Goal: Share content: Share content

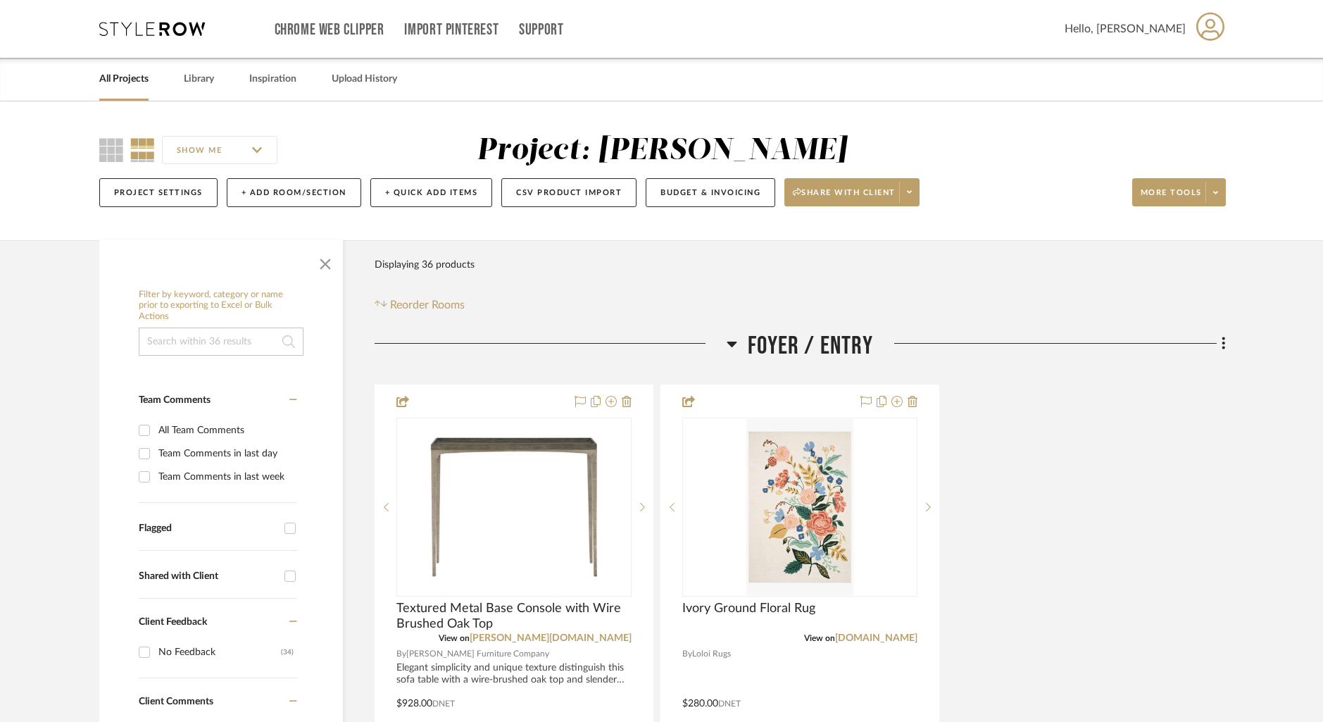
click at [131, 80] on link "All Projects" at bounding box center [123, 79] width 49 height 19
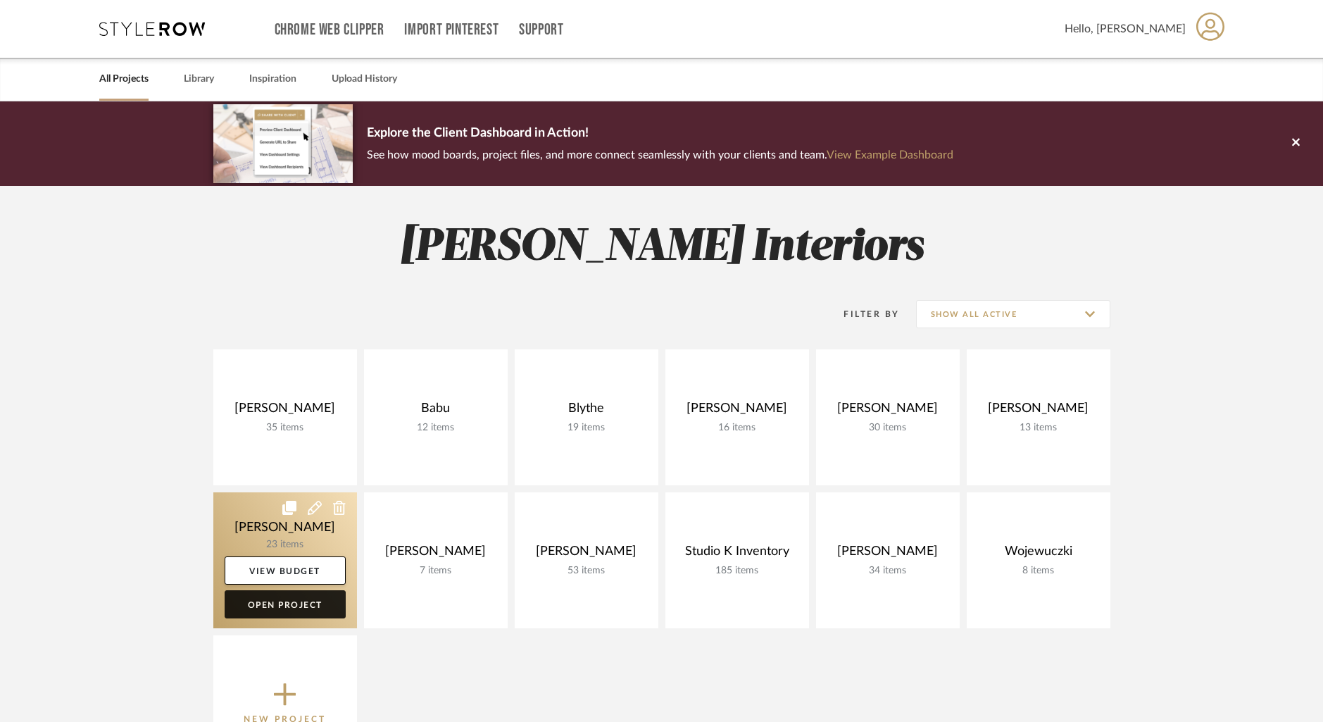
click at [286, 601] on link "Open Project" at bounding box center [285, 604] width 121 height 28
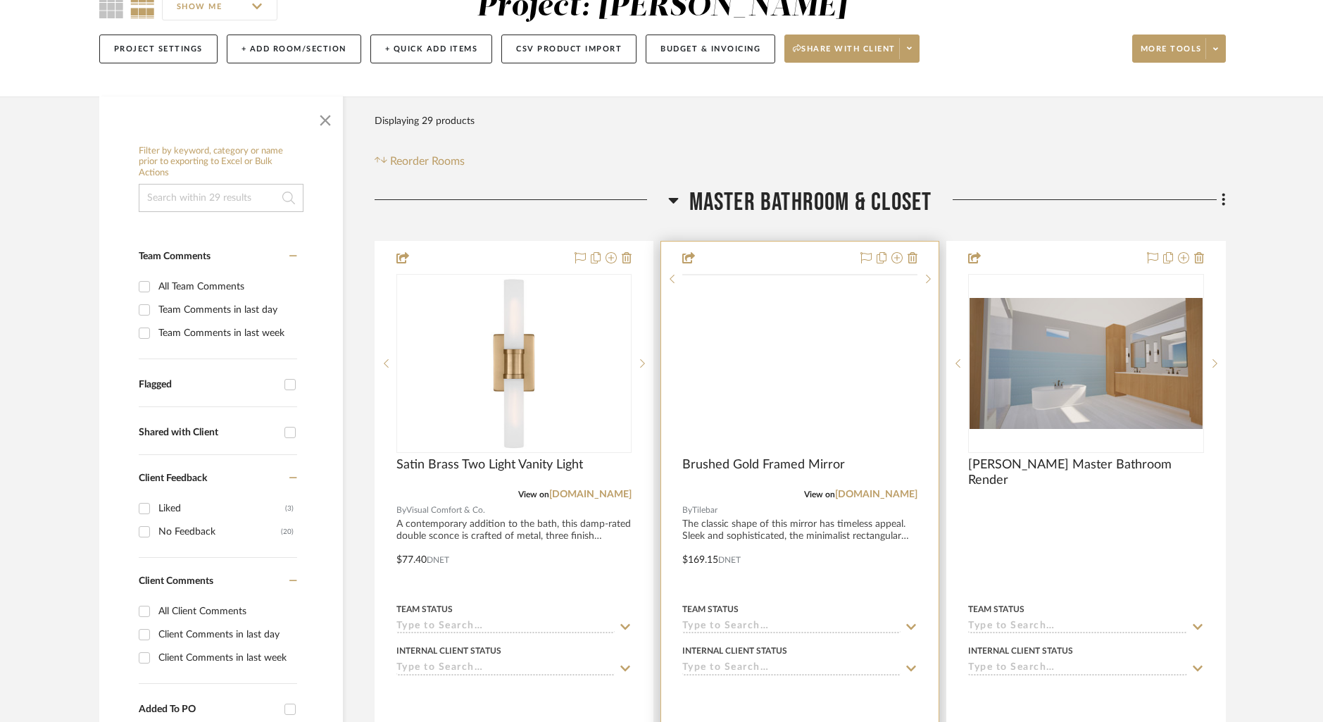
scroll to position [154, 0]
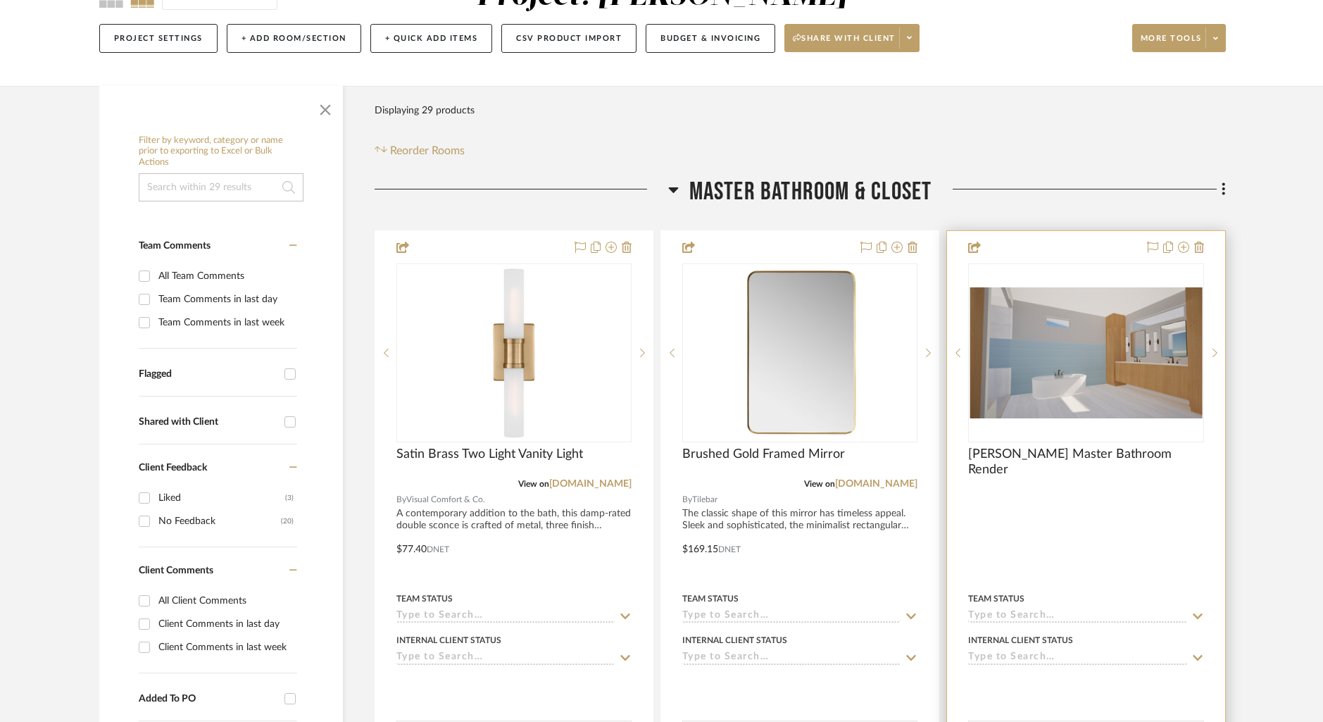
click at [1065, 270] on div "0" at bounding box center [1086, 352] width 234 height 177
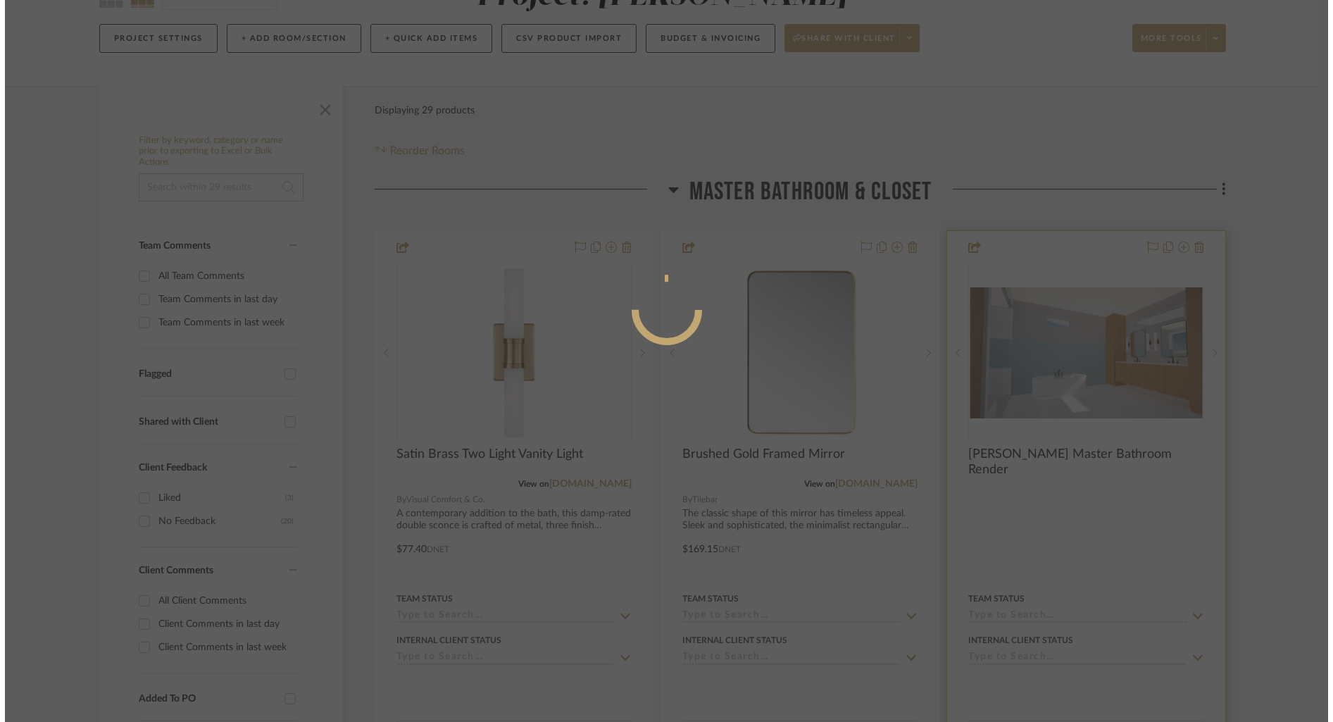
scroll to position [0, 0]
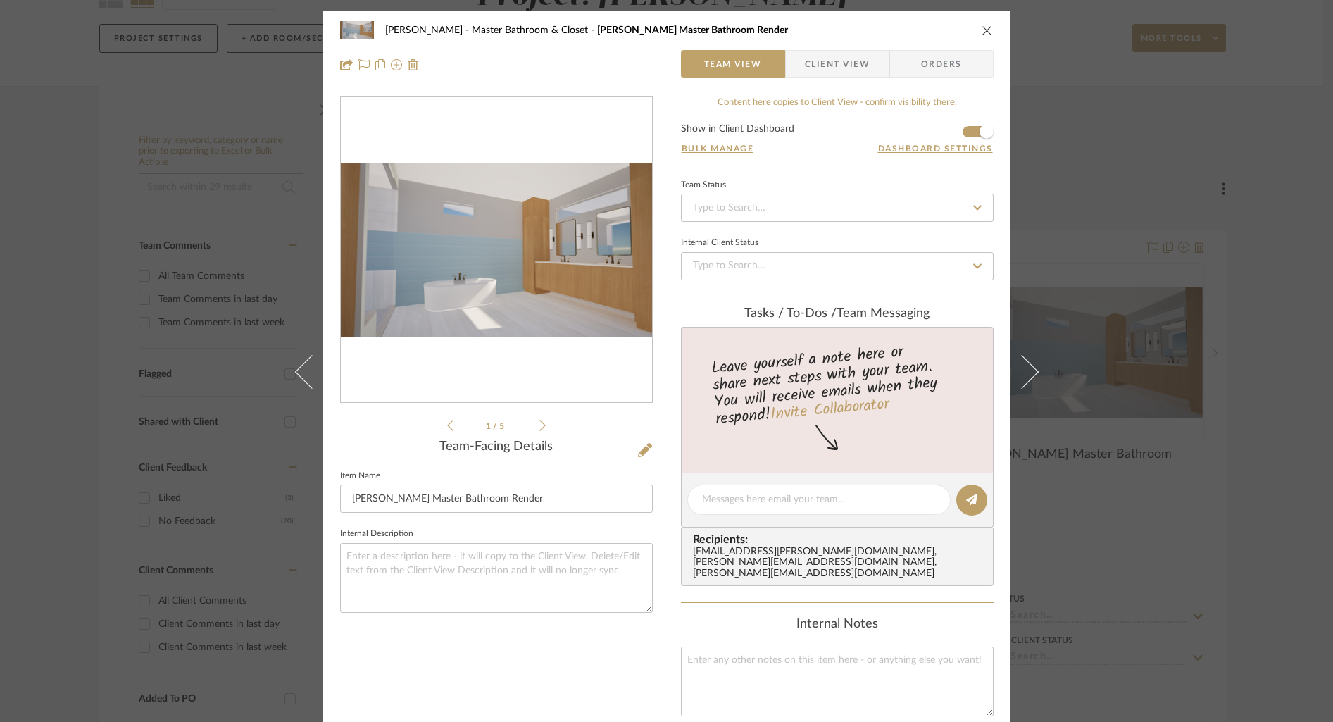
click at [960, 130] on form "Show in Client Dashboard Bulk Manage Dashboard Settings" at bounding box center [837, 142] width 313 height 37
click at [971, 132] on span "button" at bounding box center [986, 131] width 31 height 31
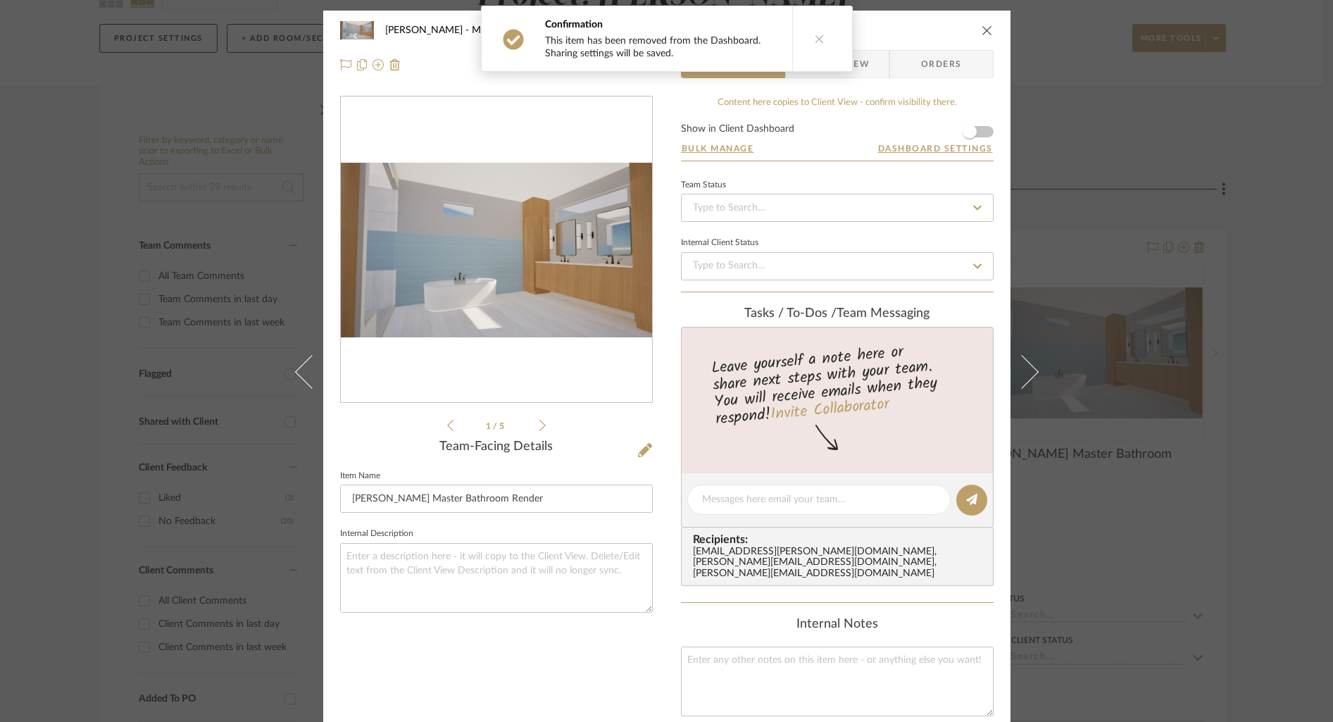
click at [984, 31] on icon "close" at bounding box center [987, 30] width 11 height 11
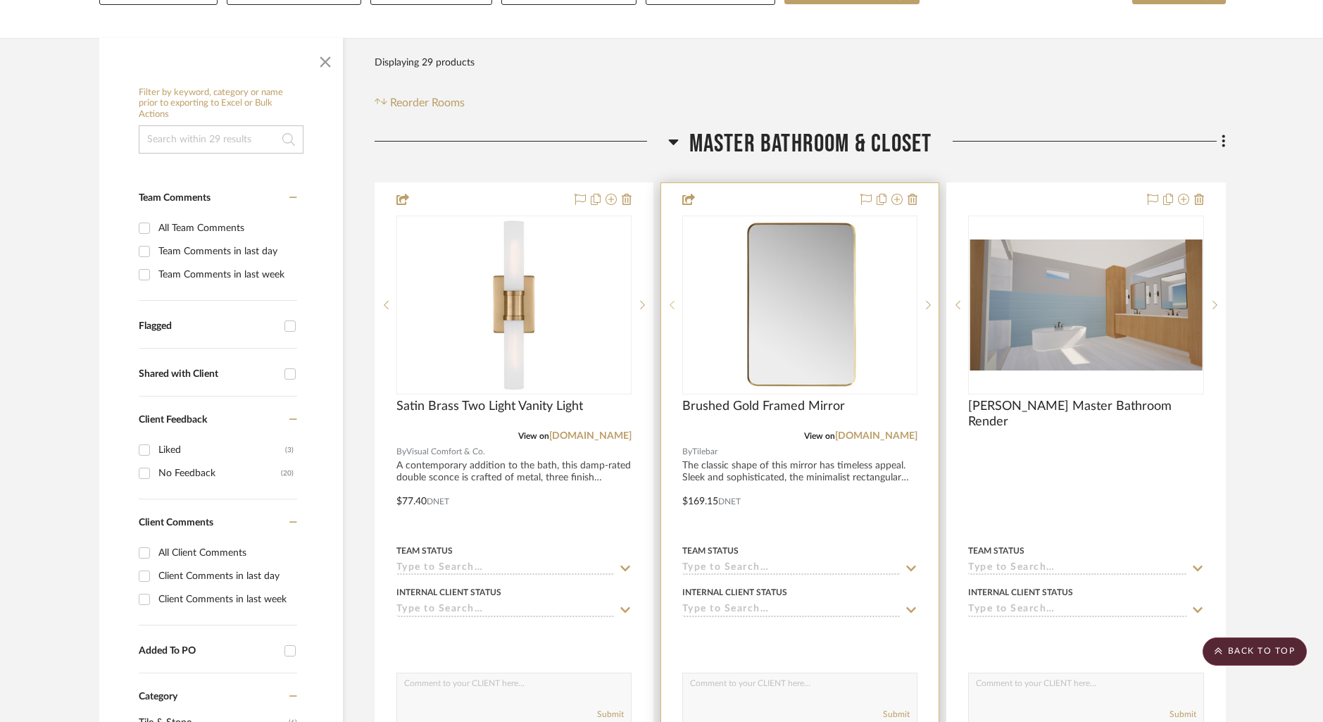
scroll to position [201, 0]
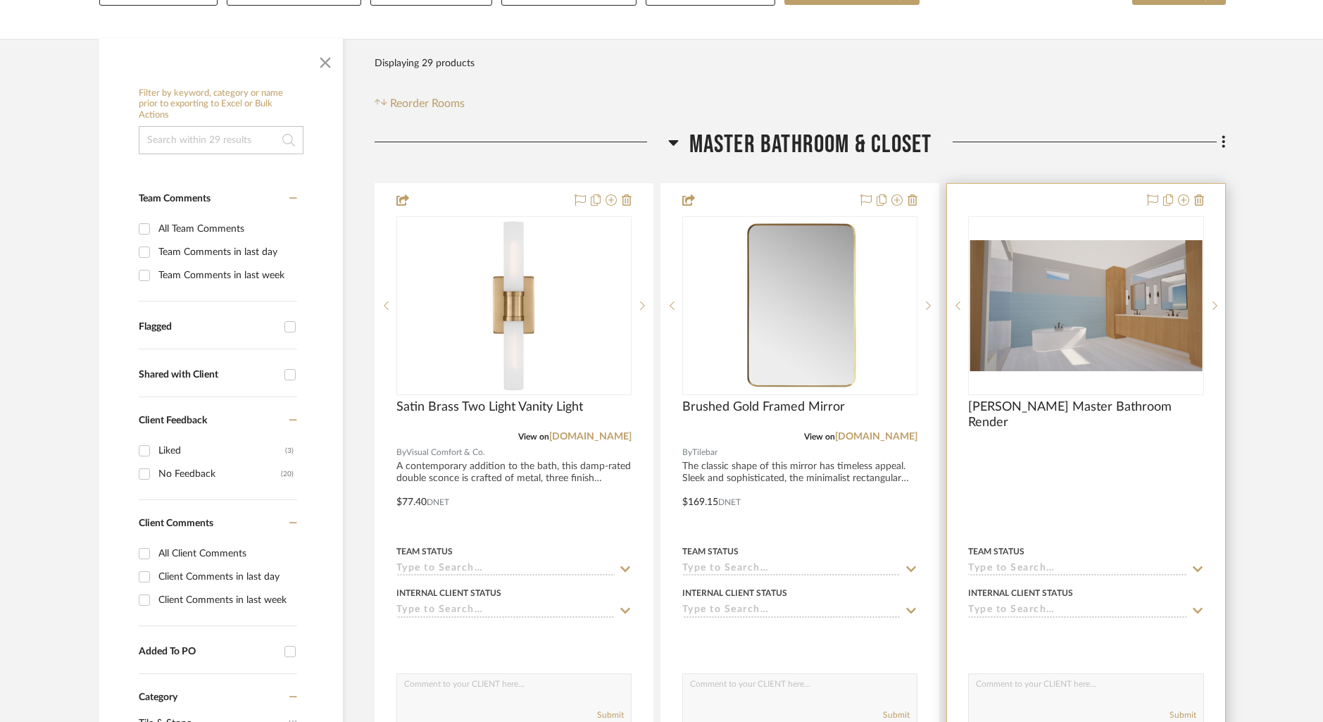
click at [1065, 209] on div at bounding box center [1085, 492] width 277 height 616
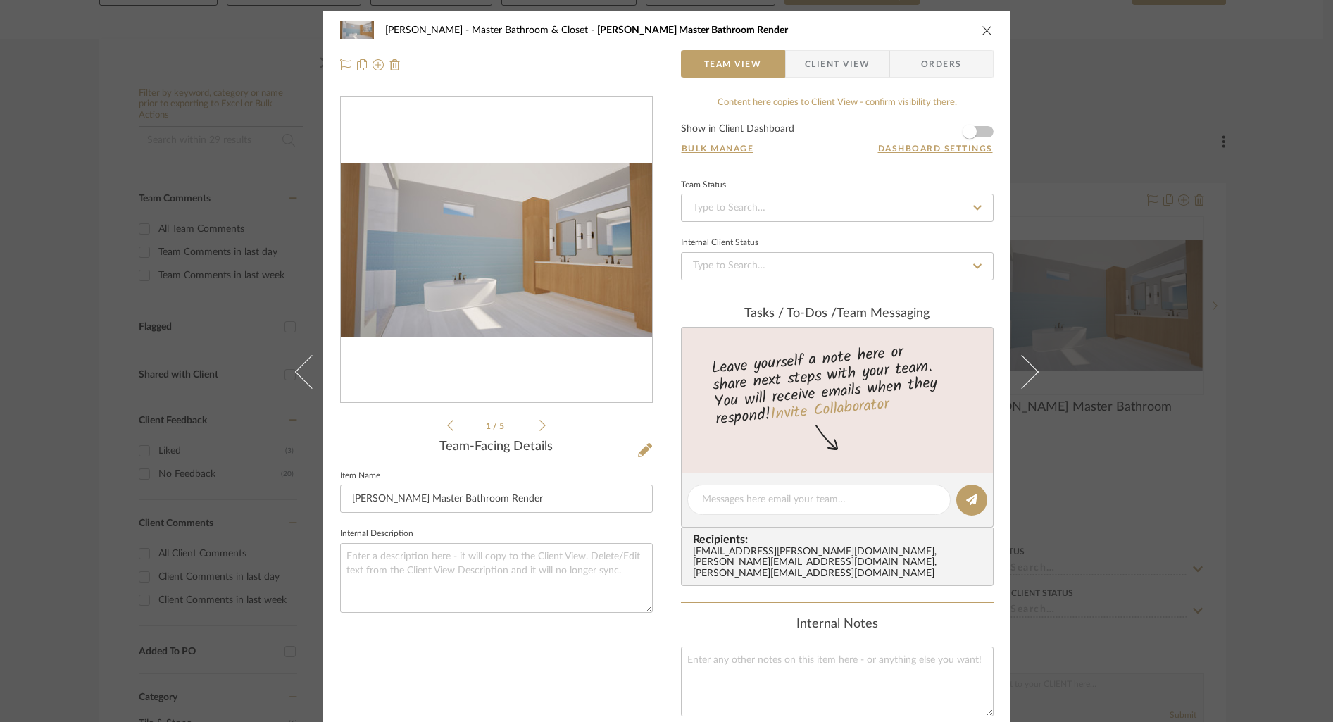
click at [985, 132] on form "Show in Client Dashboard Bulk Manage Dashboard Settings" at bounding box center [837, 142] width 313 height 37
click at [982, 137] on form "Show in Client Dashboard Bulk Manage Dashboard Settings" at bounding box center [837, 142] width 313 height 37
click at [978, 135] on span "button" at bounding box center [969, 131] width 31 height 31
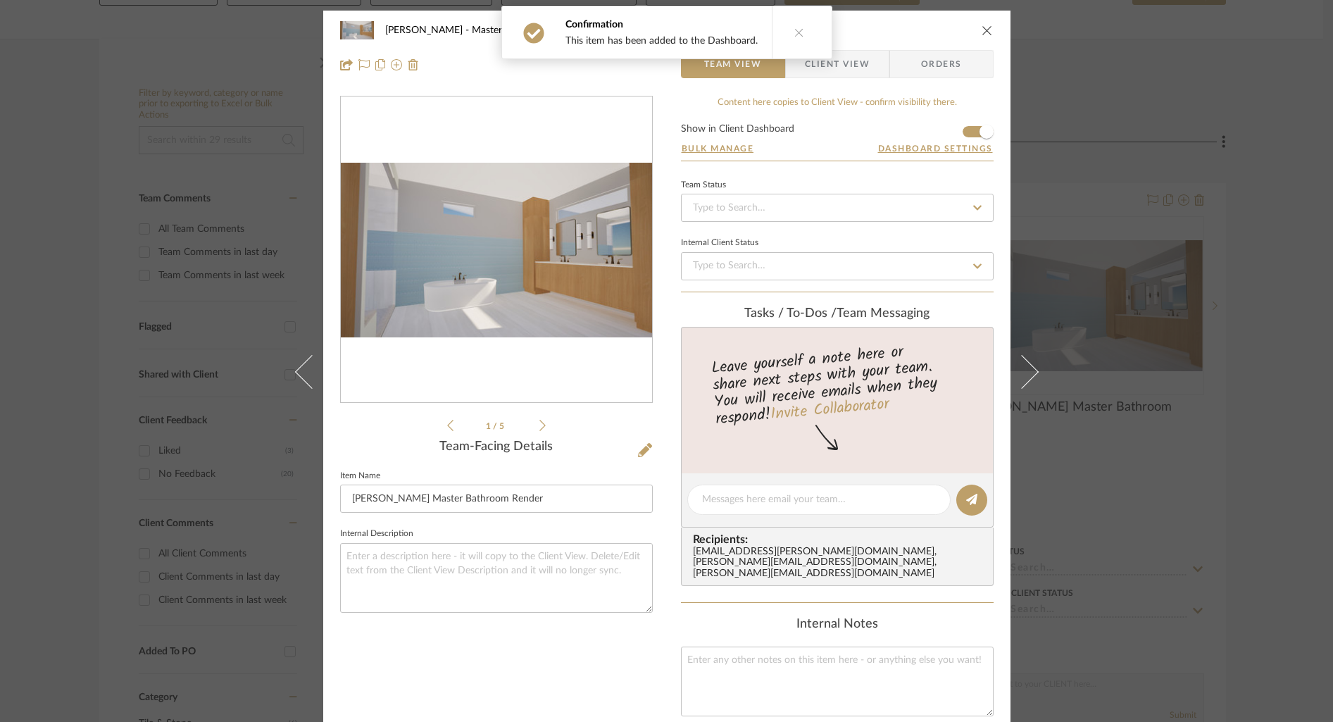
click at [982, 29] on icon "close" at bounding box center [987, 30] width 11 height 11
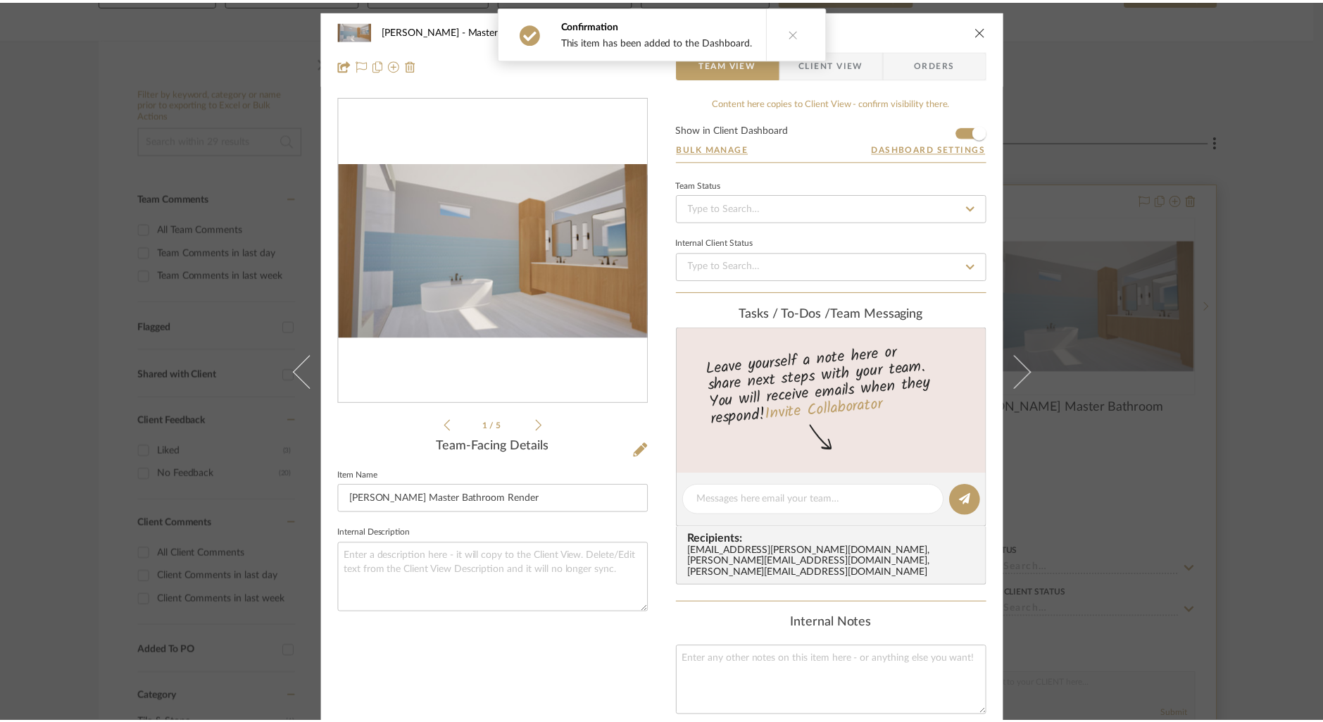
scroll to position [201, 0]
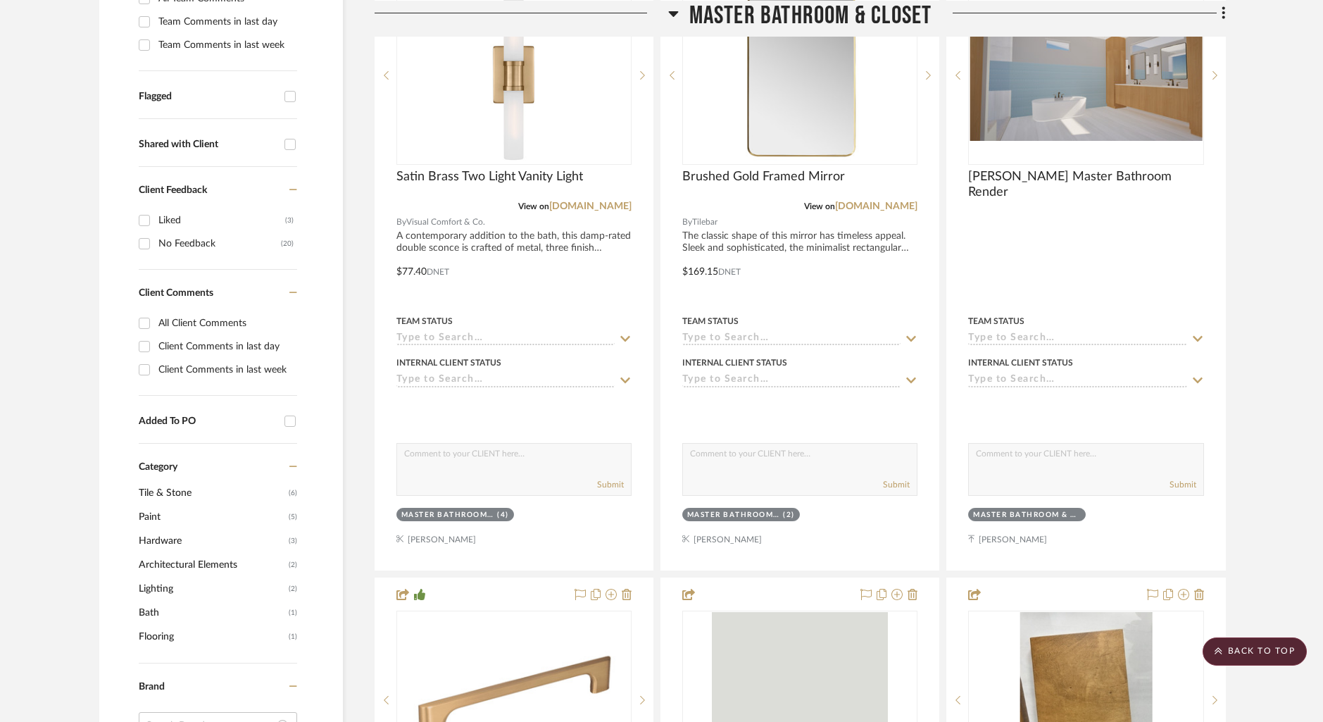
scroll to position [0, 0]
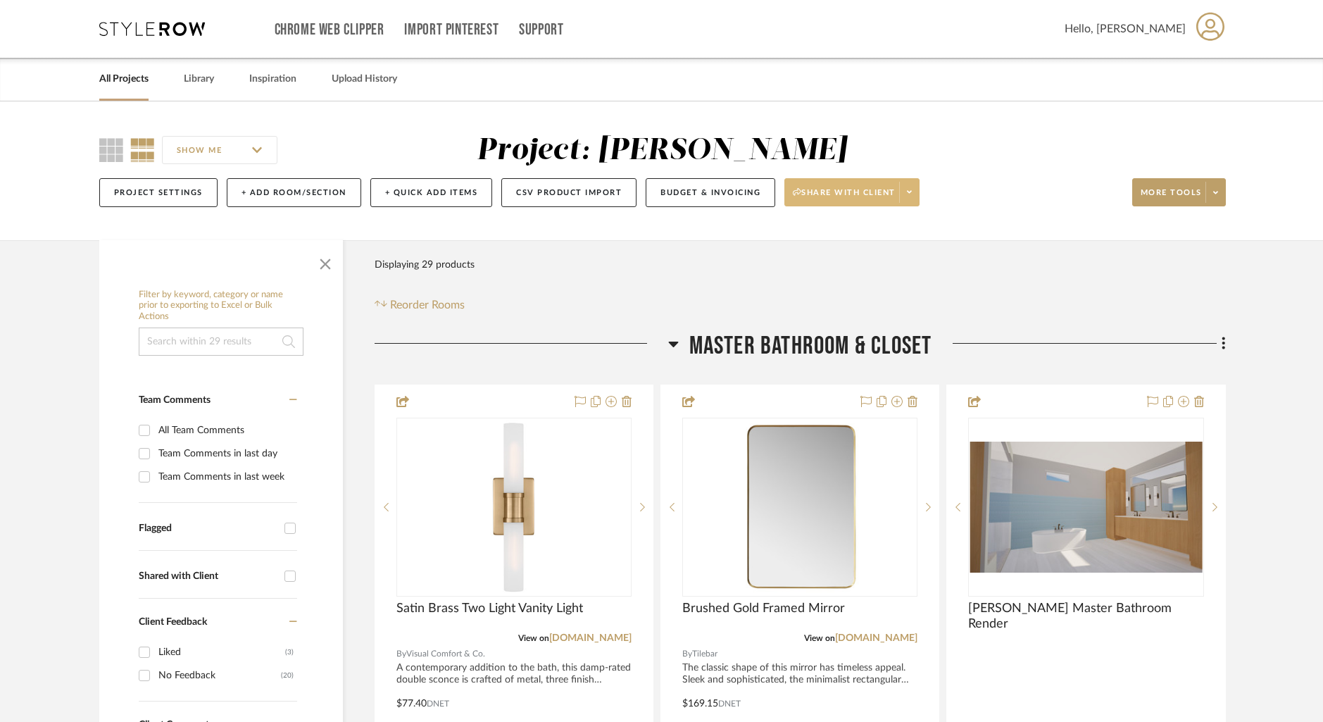
click at [912, 192] on icon at bounding box center [909, 192] width 5 height 8
click at [856, 269] on span "Generate URL to Share" at bounding box center [858, 267] width 120 height 12
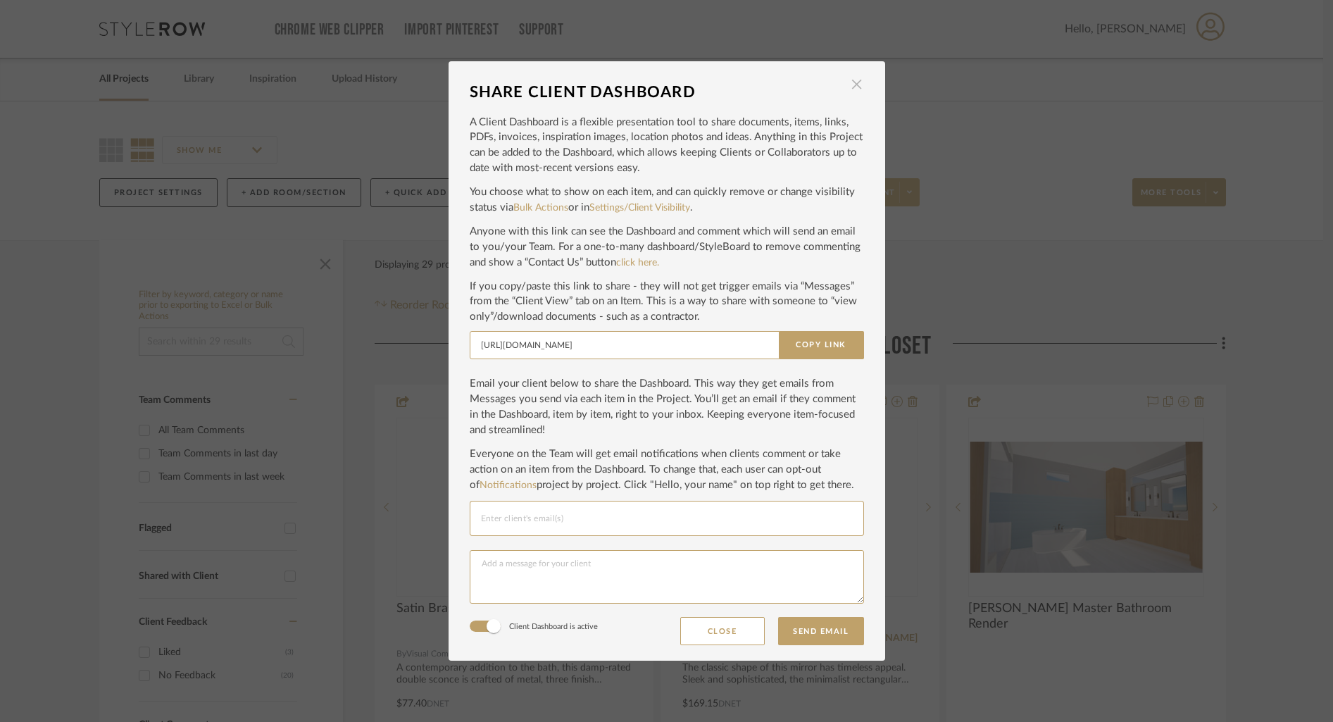
click at [849, 85] on span "button" at bounding box center [857, 84] width 28 height 28
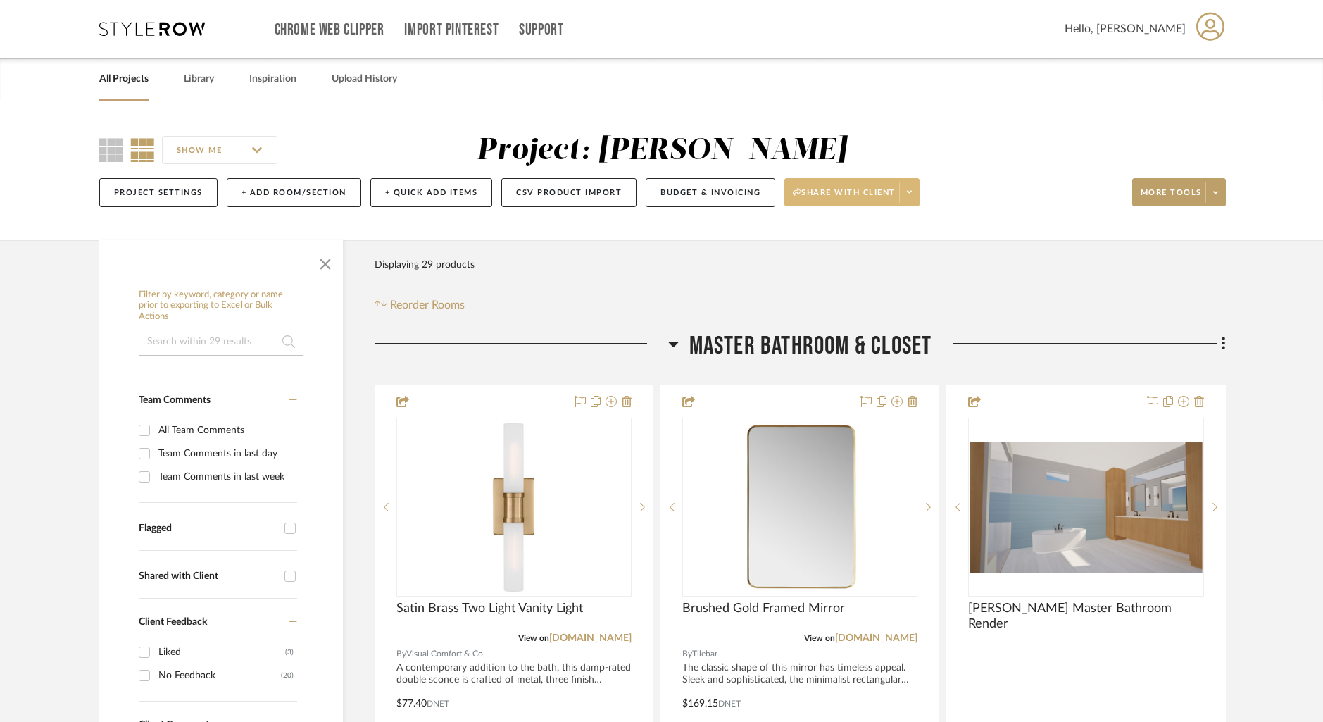
click at [911, 199] on span at bounding box center [909, 192] width 20 height 21
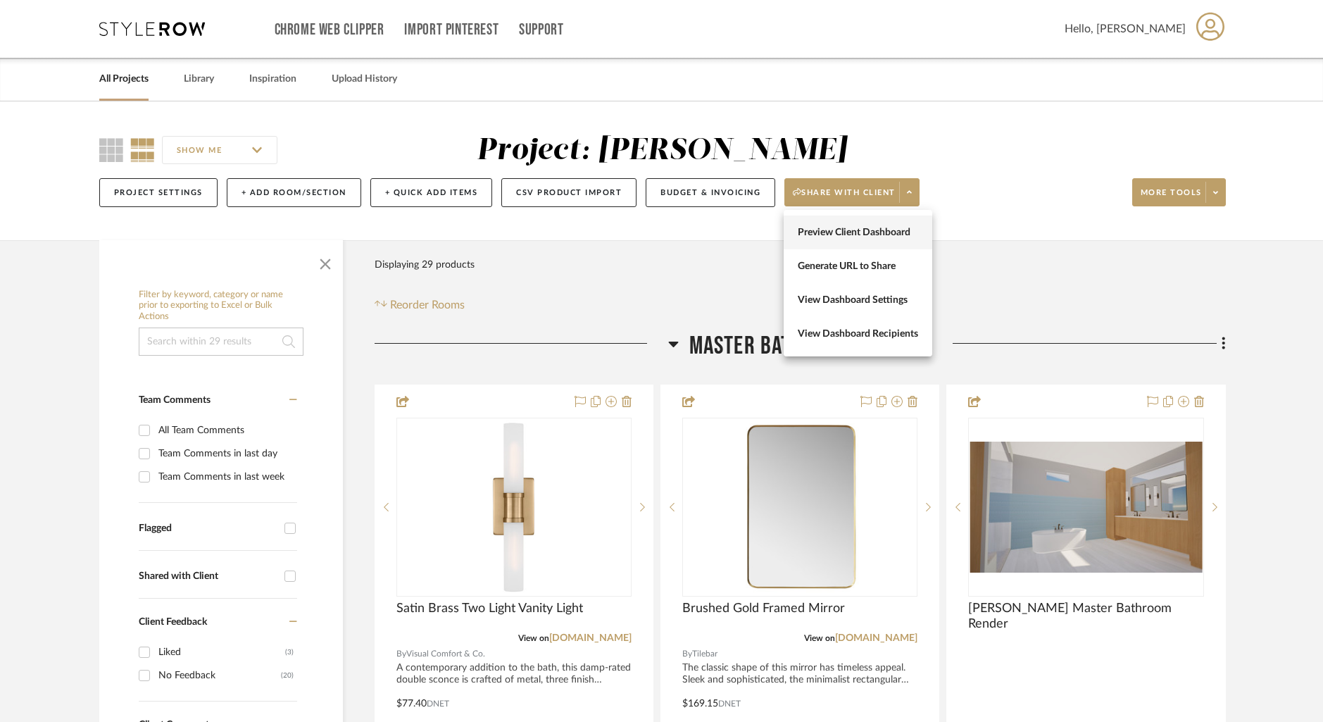
click at [855, 234] on span "Preview Client Dashboard" at bounding box center [858, 233] width 120 height 12
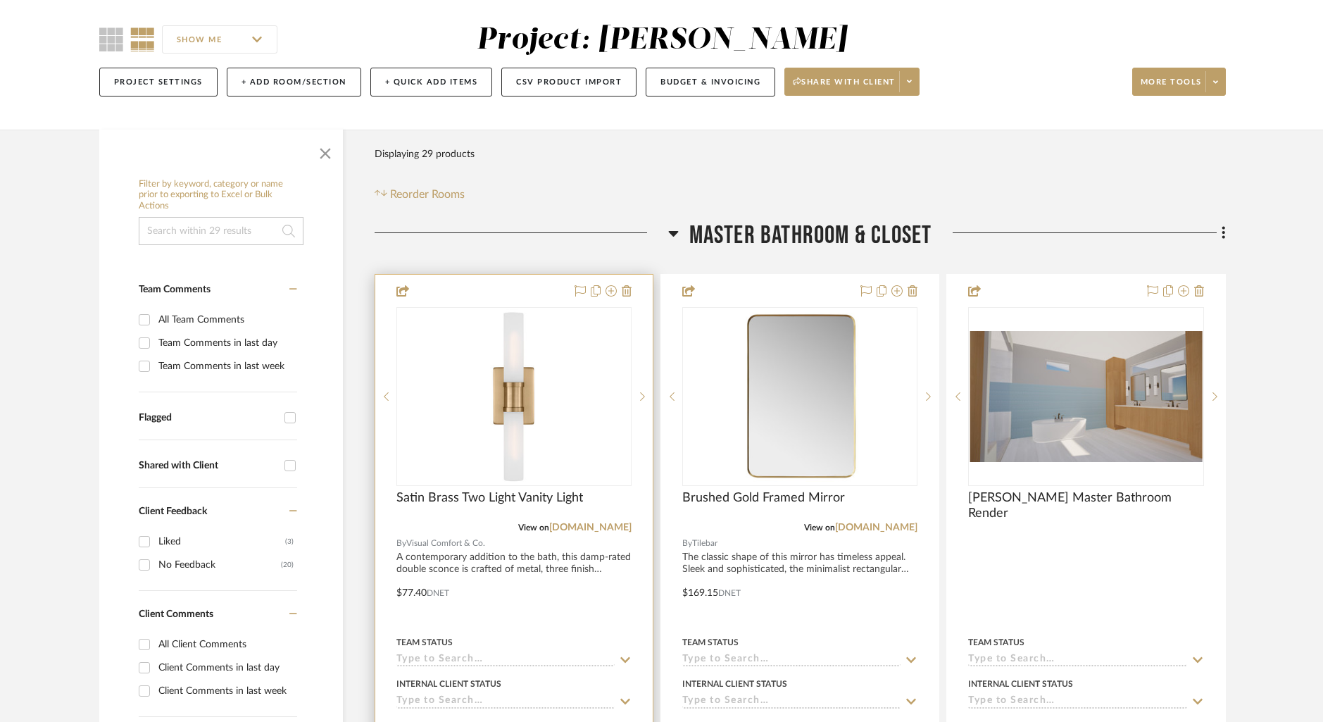
scroll to position [170, 0]
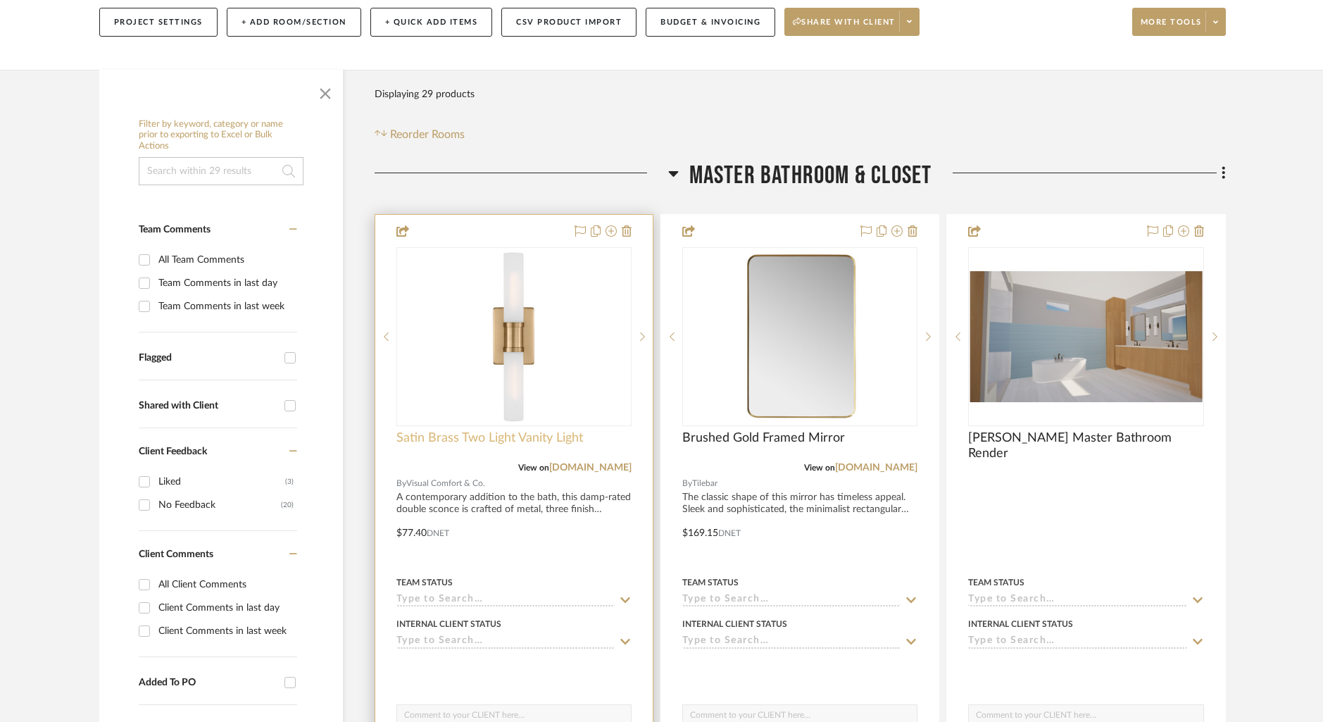
click at [462, 437] on span "Satin Brass Two Light Vanity Light" at bounding box center [489, 437] width 187 height 15
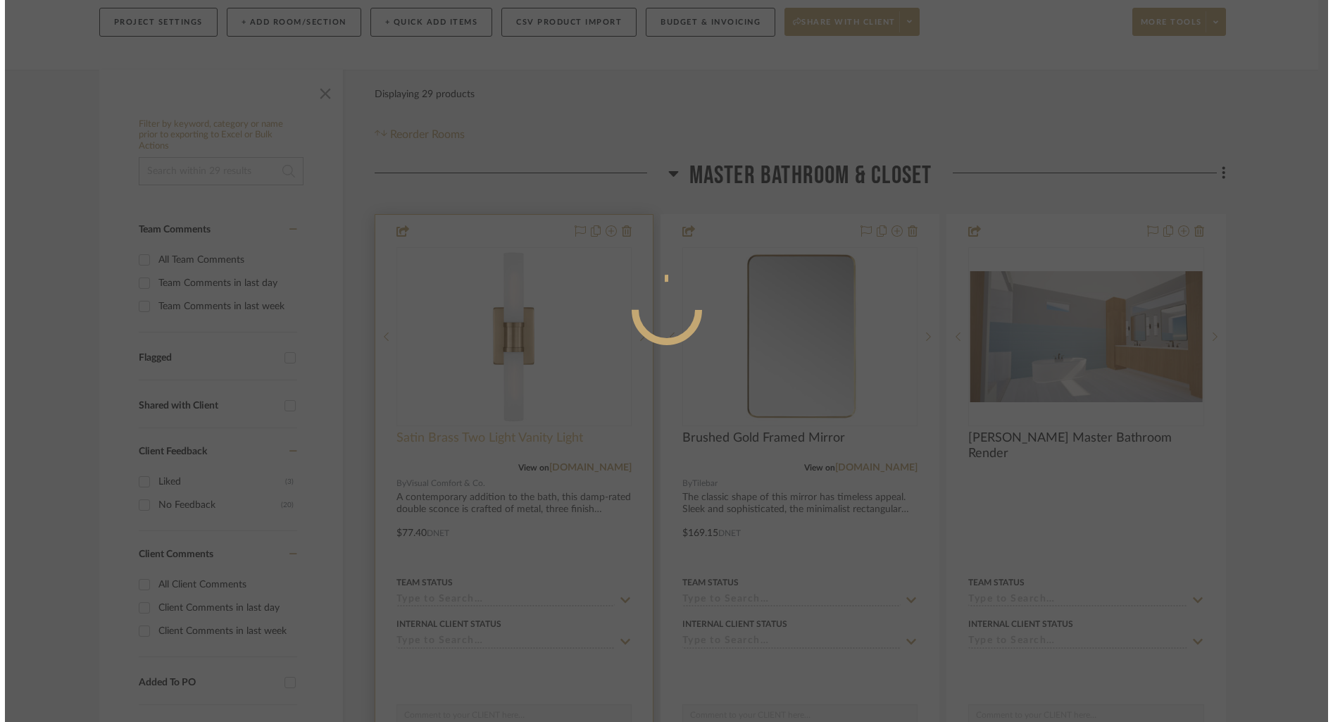
scroll to position [0, 0]
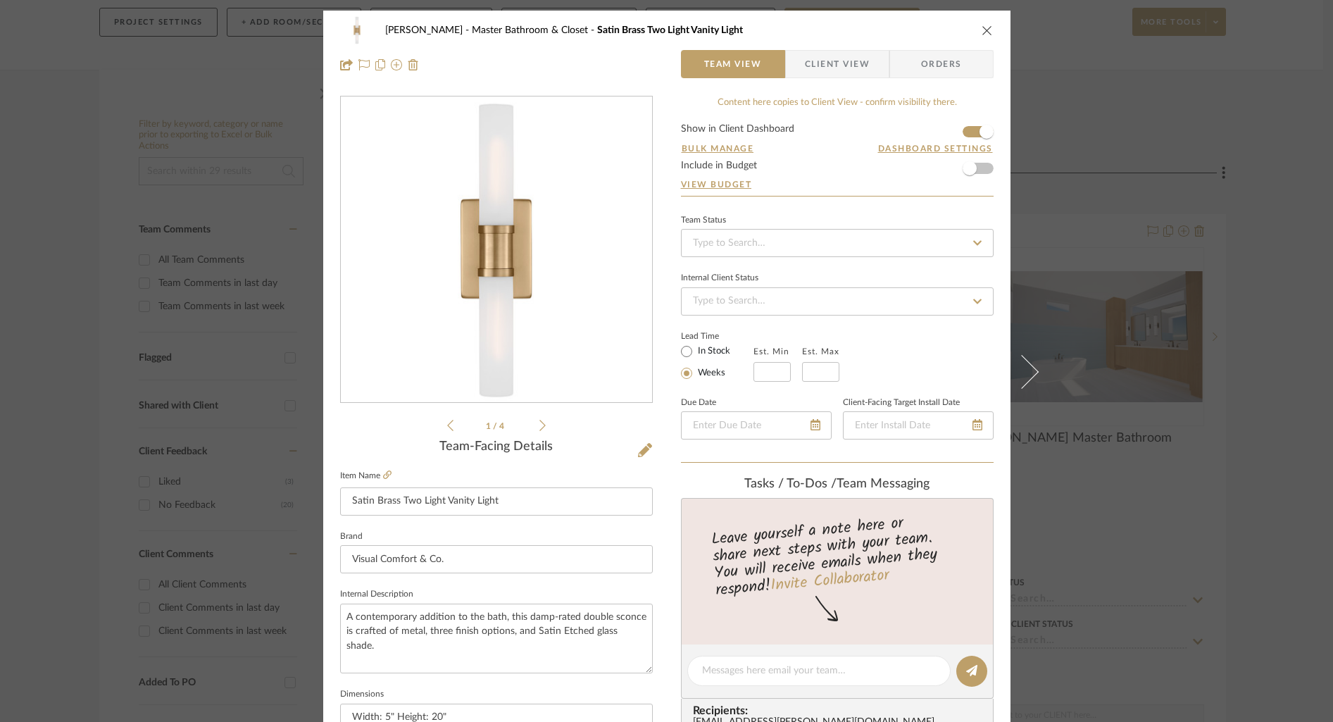
click at [987, 22] on div "[PERSON_NAME] Master Bathroom & Closet Satin Brass Two Light Vanity Light" at bounding box center [667, 30] width 654 height 28
click at [982, 26] on icon "close" at bounding box center [987, 30] width 11 height 11
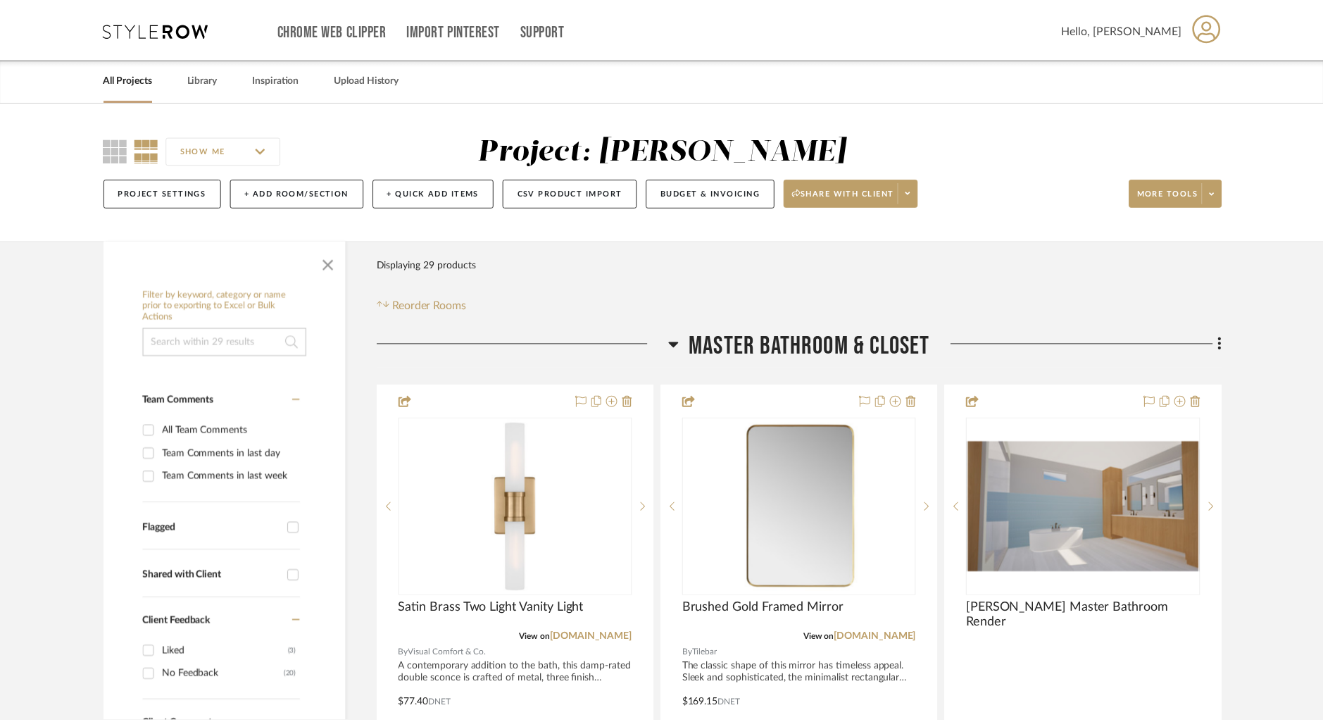
scroll to position [170, 0]
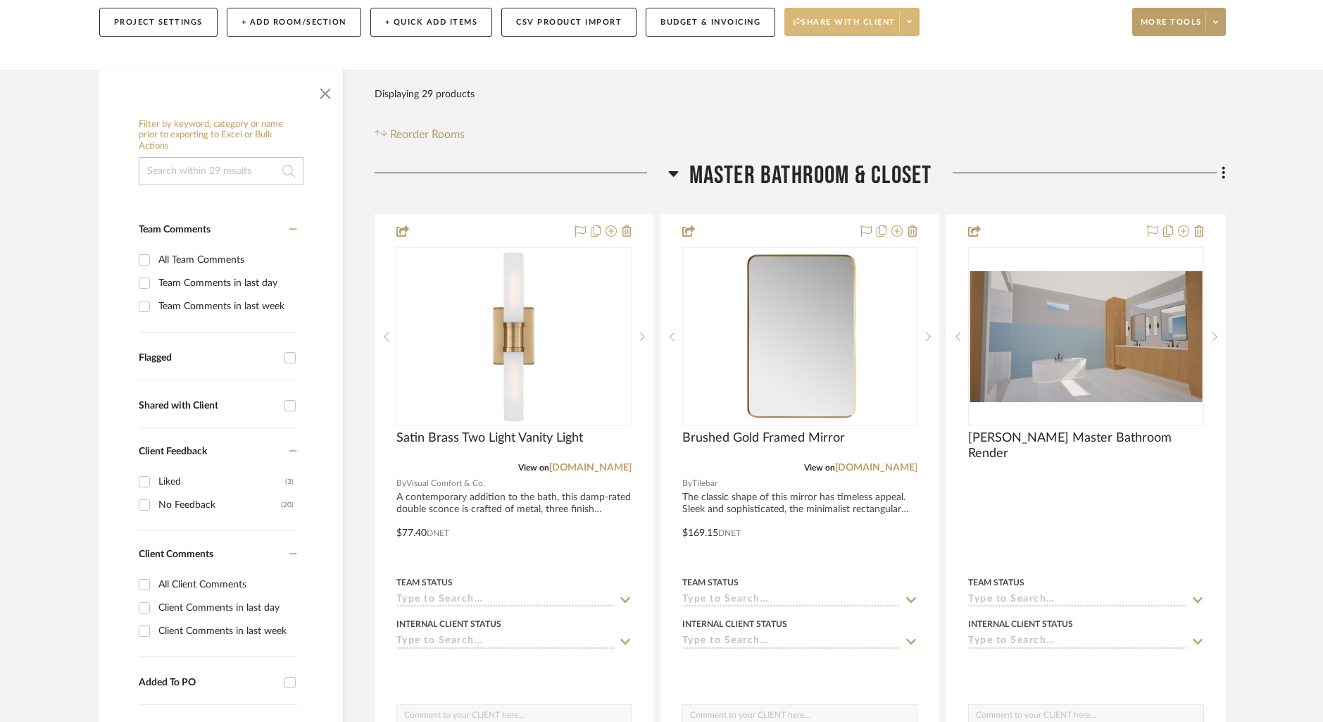
click at [908, 29] on span at bounding box center [909, 21] width 20 height 21
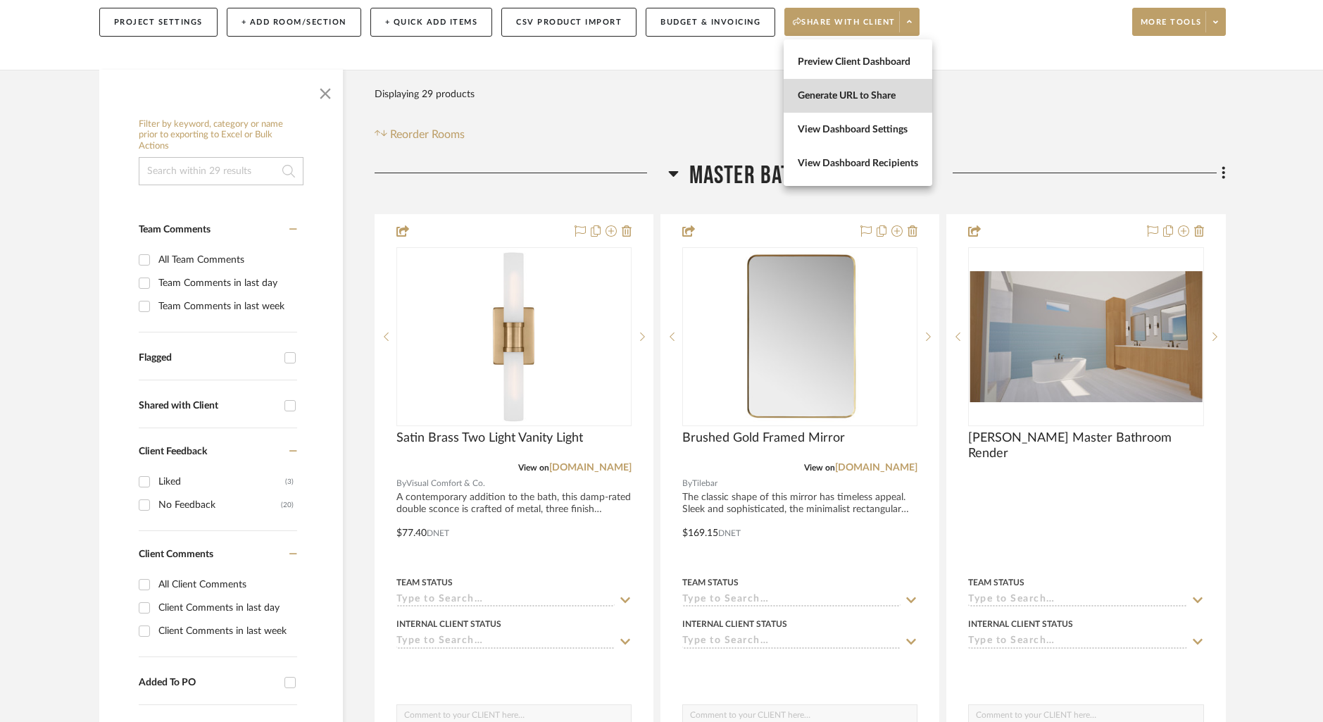
click at [863, 92] on span "Generate URL to Share" at bounding box center [858, 96] width 120 height 12
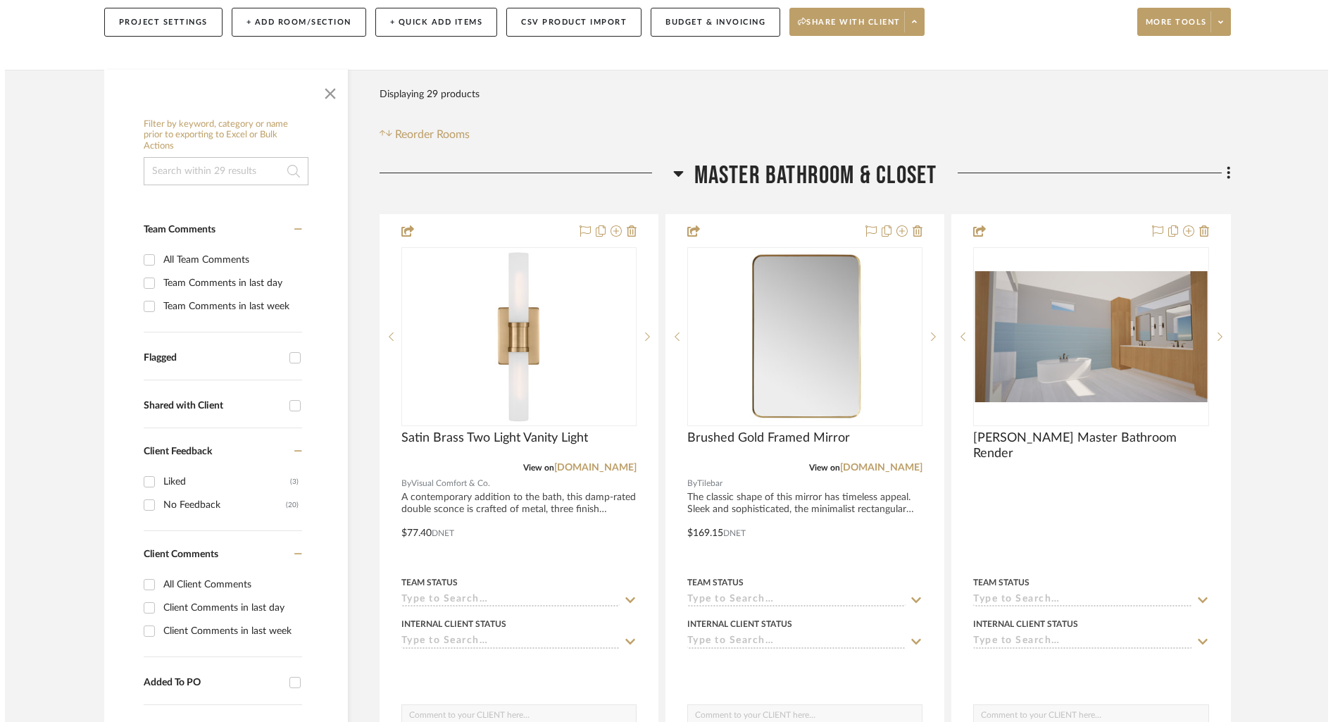
scroll to position [0, 0]
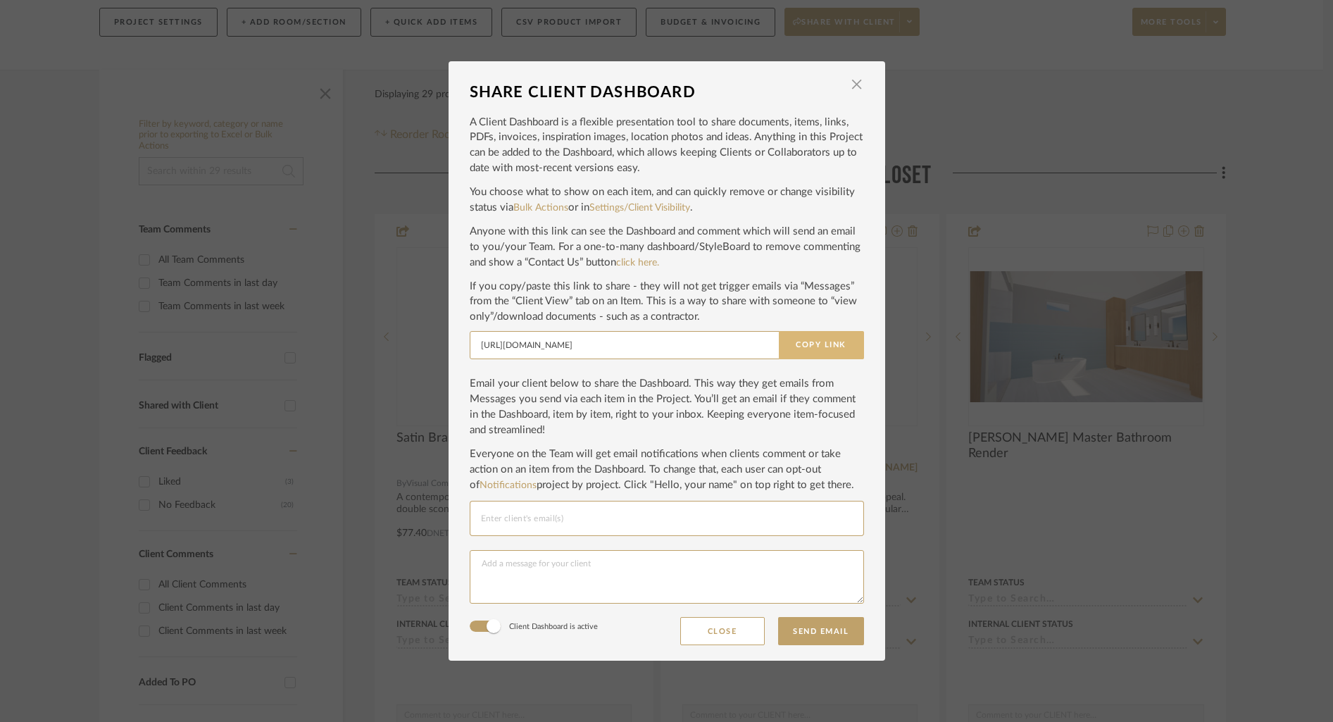
click at [819, 342] on button "Copy Link" at bounding box center [821, 345] width 85 height 28
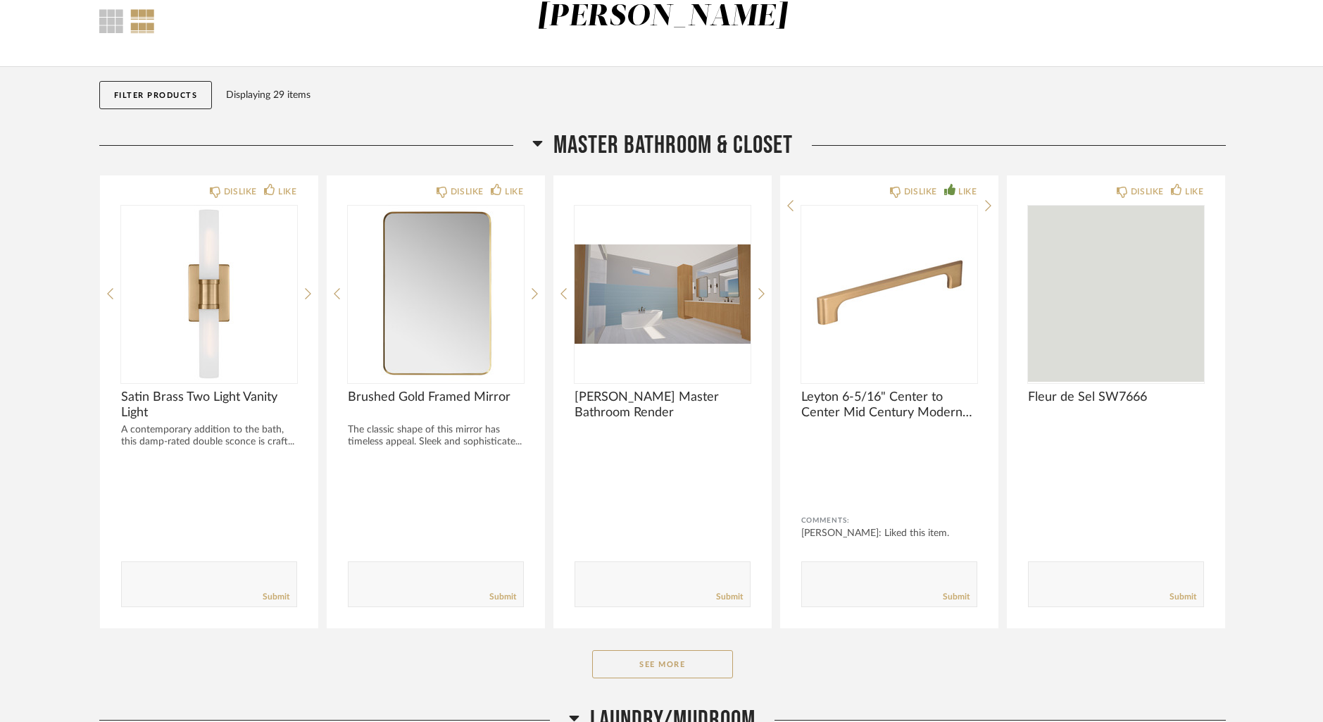
scroll to position [92, 0]
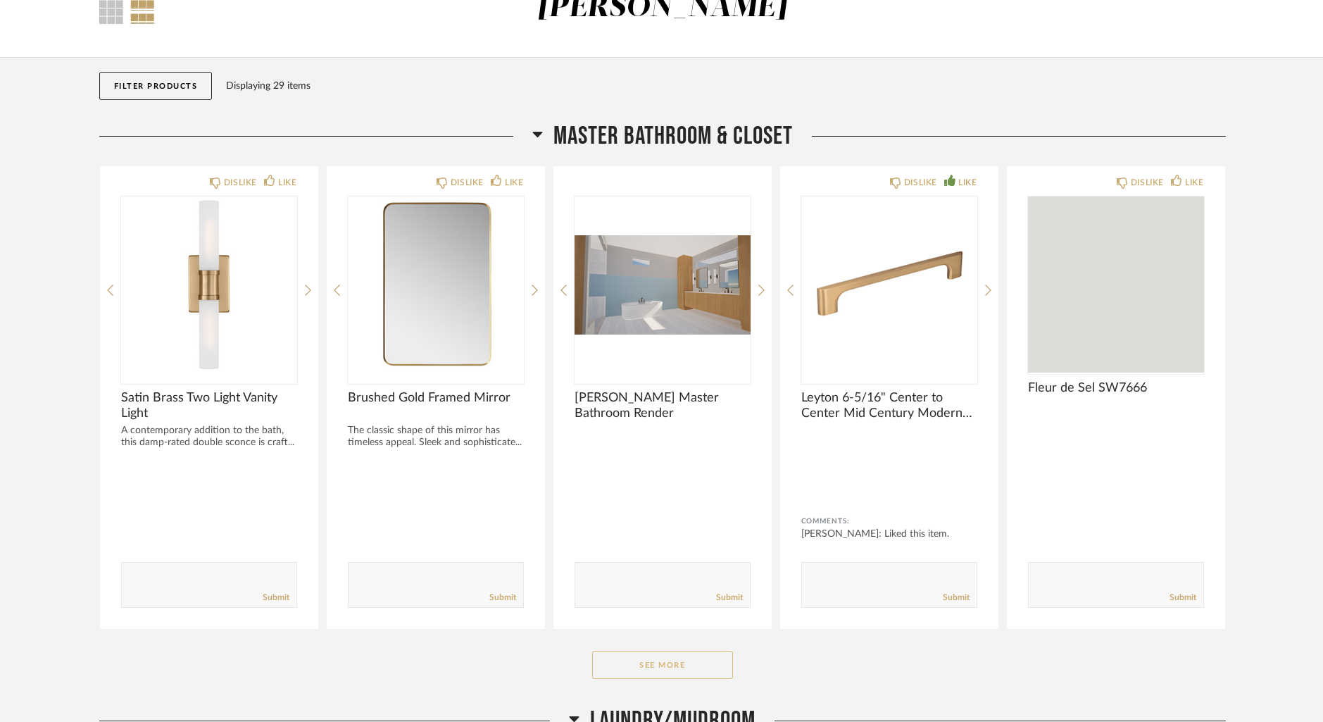
click at [696, 669] on button "See More" at bounding box center [662, 665] width 141 height 28
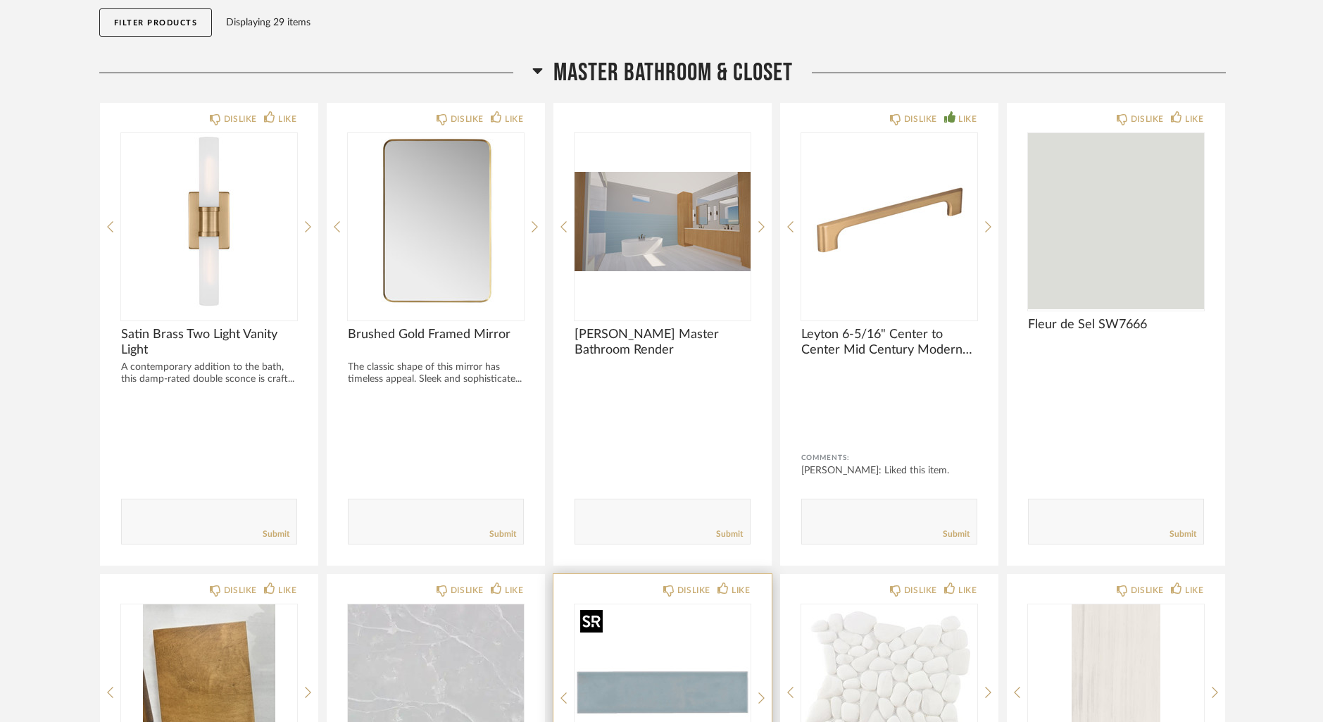
scroll to position [152, 0]
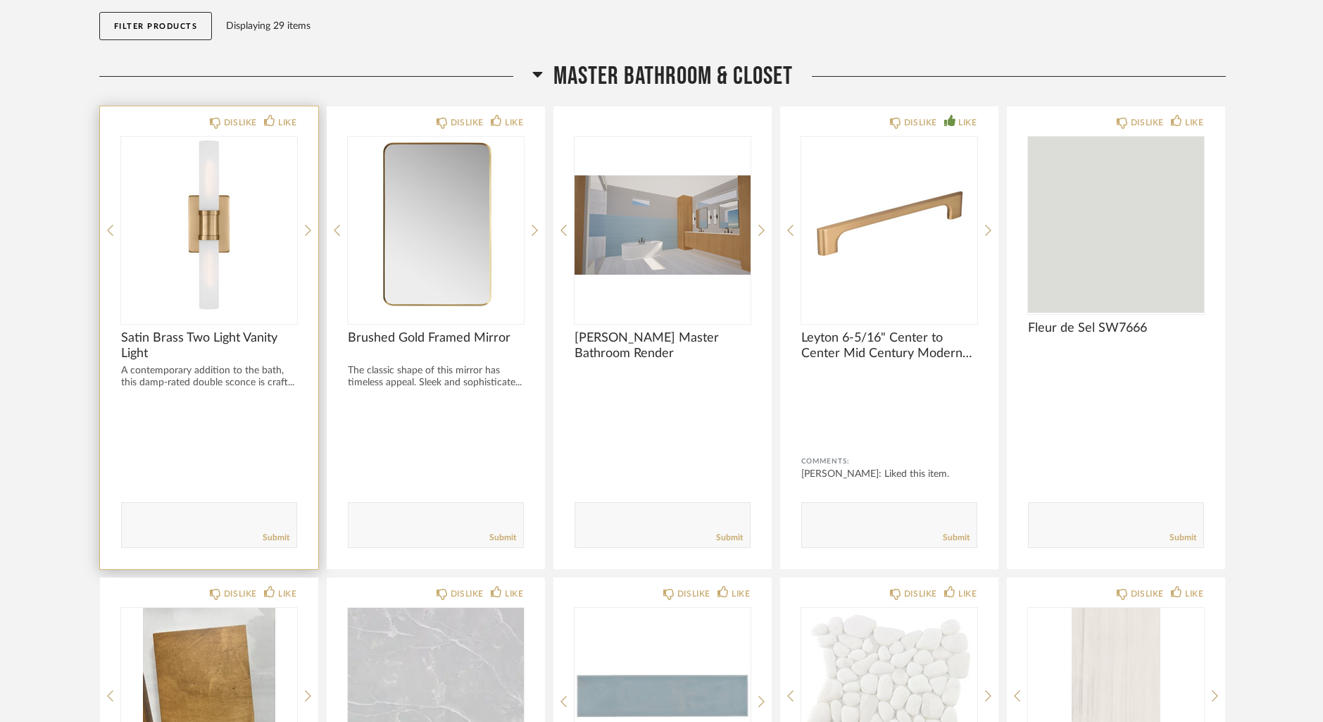
click at [232, 333] on span "Satin Brass Two Light Vanity Light" at bounding box center [209, 345] width 176 height 31
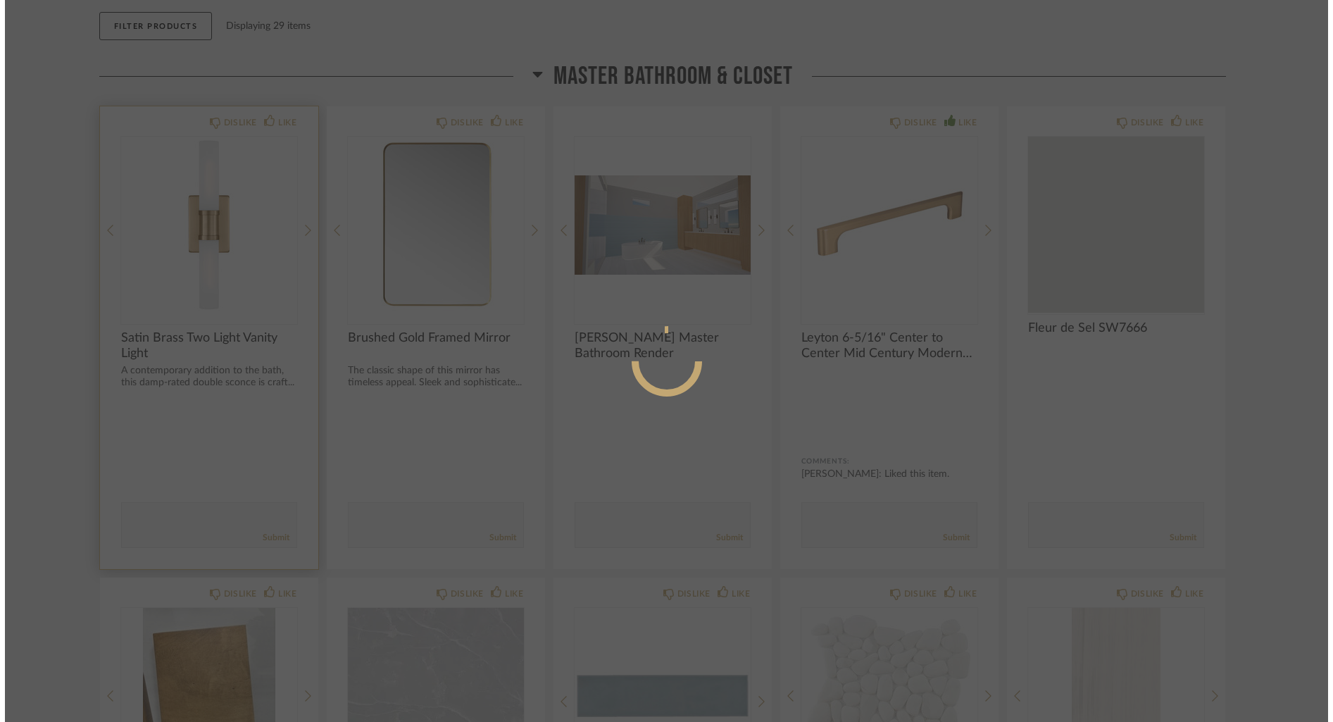
scroll to position [0, 0]
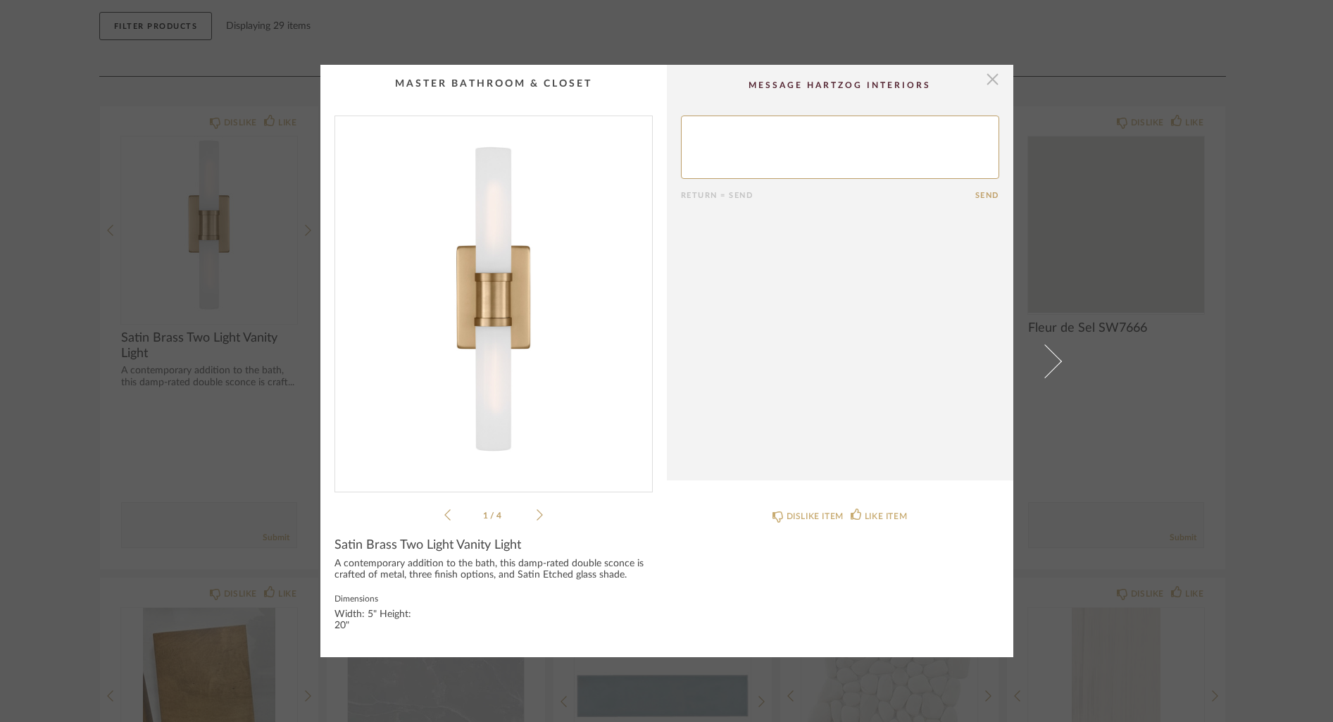
drag, startPoint x: 997, startPoint y: 77, endPoint x: 992, endPoint y: 69, distance: 9.2
click at [997, 77] on cpp-summary-comments "Return = Send Send" at bounding box center [840, 272] width 346 height 415
drag, startPoint x: 990, startPoint y: 79, endPoint x: 949, endPoint y: 8, distance: 82.4
click at [990, 78] on span "button" at bounding box center [993, 79] width 28 height 28
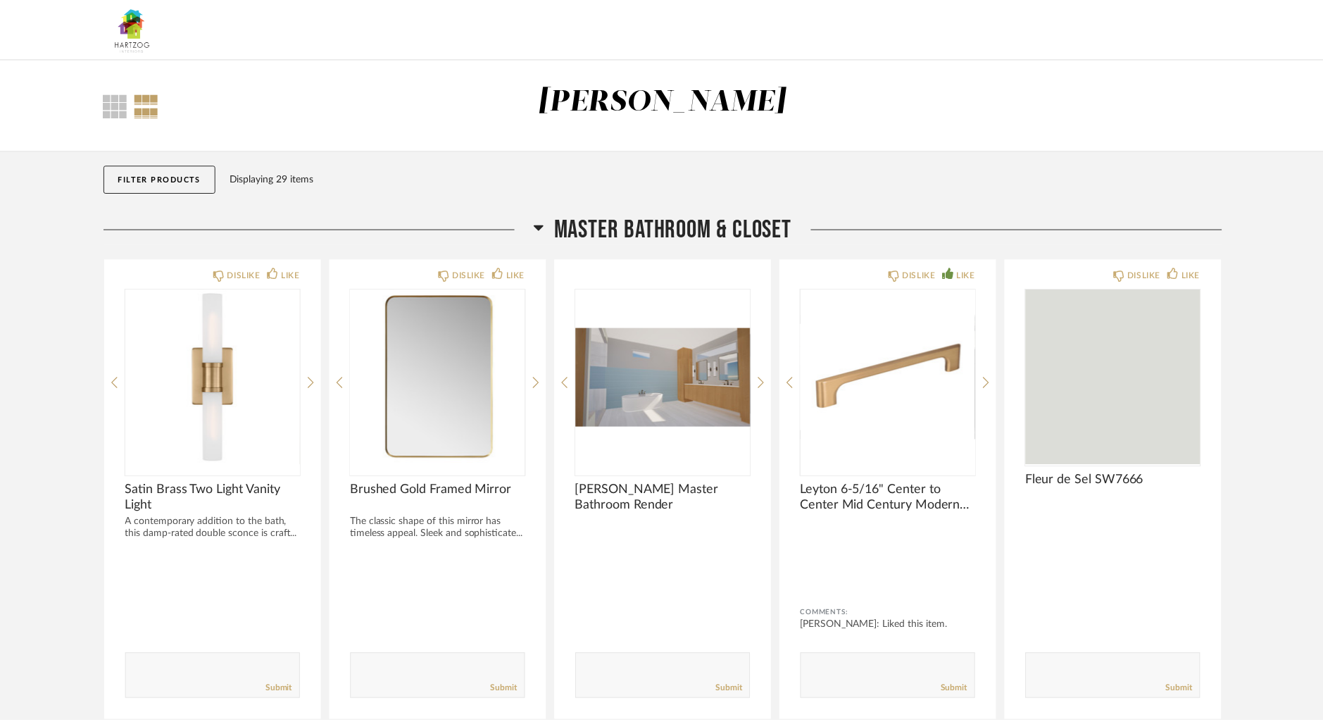
scroll to position [152, 0]
